Goal: Information Seeking & Learning: Learn about a topic

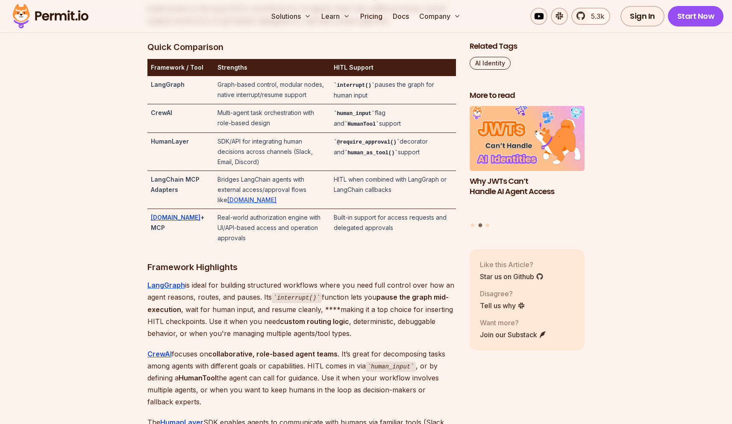
scroll to position [1855, 0]
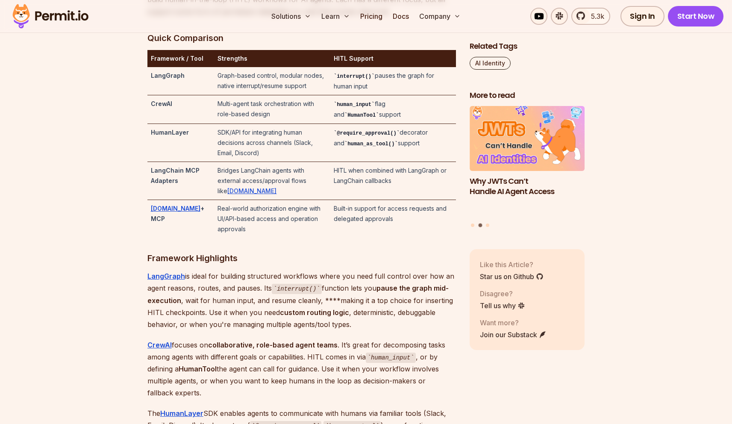
click at [164, 107] on strong "CrewAI" at bounding box center [161, 103] width 21 height 7
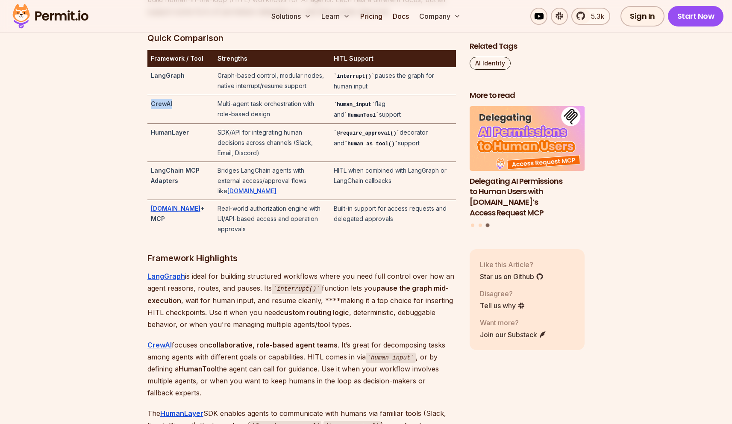
click at [164, 107] on strong "CrewAI" at bounding box center [161, 103] width 21 height 7
copy strong "CrewAI"
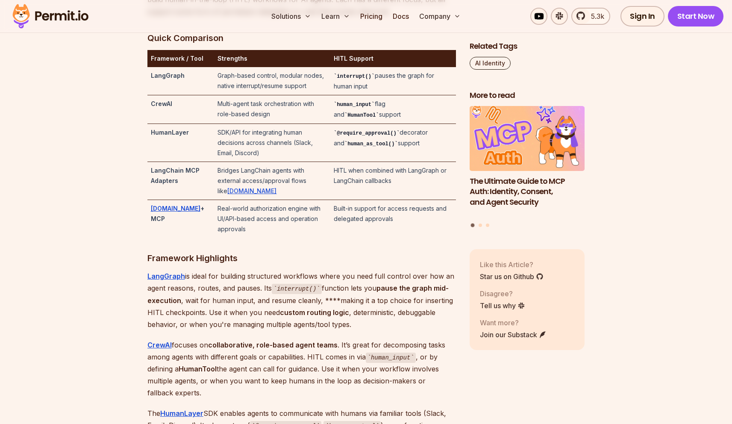
click at [172, 136] on strong "HumanLayer" at bounding box center [170, 132] width 38 height 7
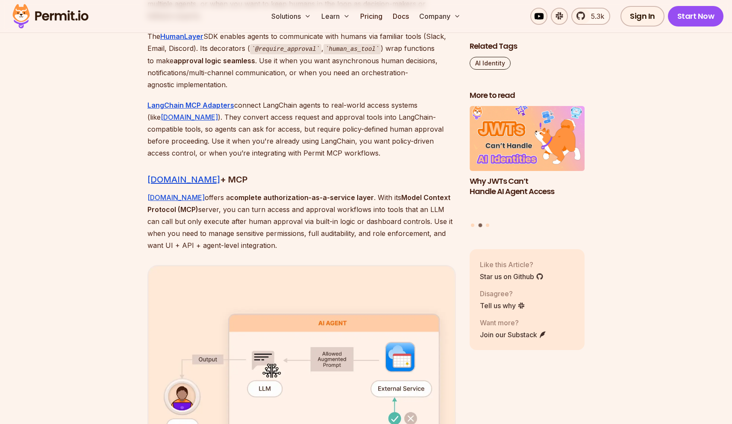
scroll to position [2283, 0]
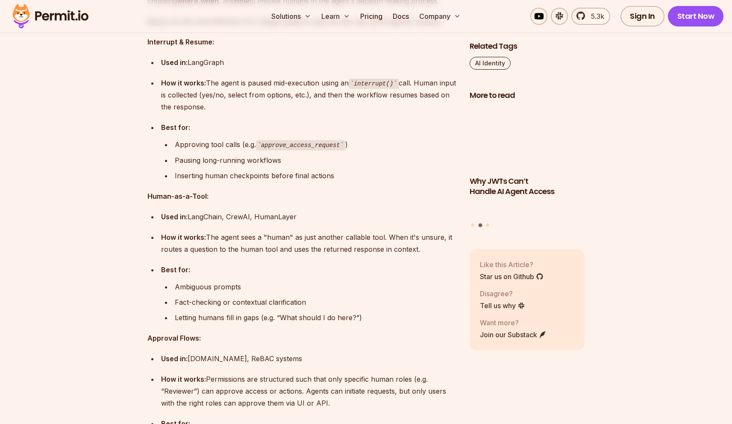
scroll to position [2927, 0]
